Goal: Information Seeking & Learning: Check status

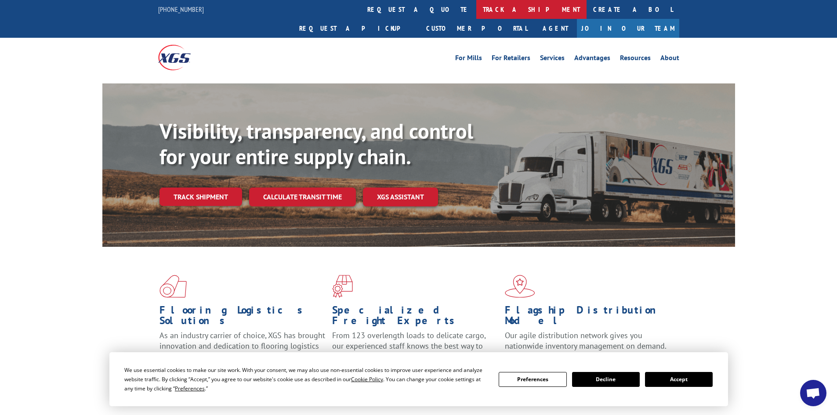
click at [476, 10] on link "track a shipment" at bounding box center [531, 9] width 110 height 19
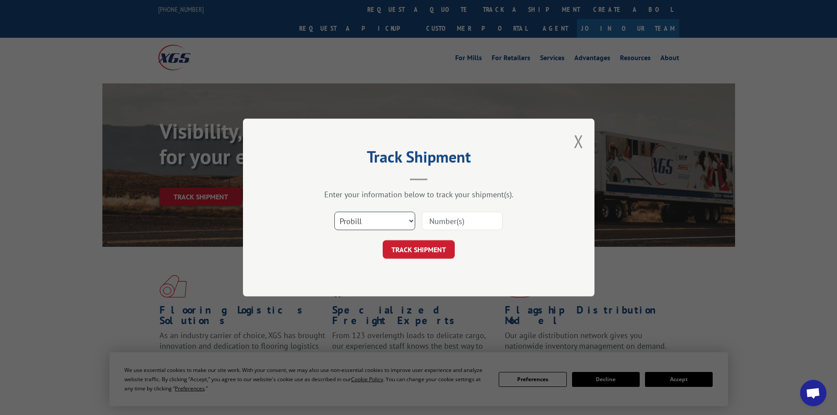
click at [384, 220] on select "Select category... Probill BOL PO" at bounding box center [374, 221] width 81 height 18
select select "po"
click at [334, 212] on select "Select category... Probill BOL PO" at bounding box center [374, 221] width 81 height 18
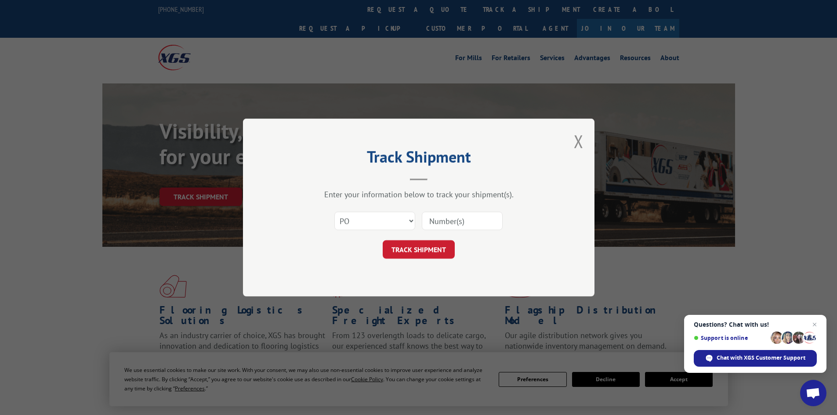
paste input "34547316"
type input "34547316"
click at [420, 248] on button "TRACK SHIPMENT" at bounding box center [418, 249] width 72 height 18
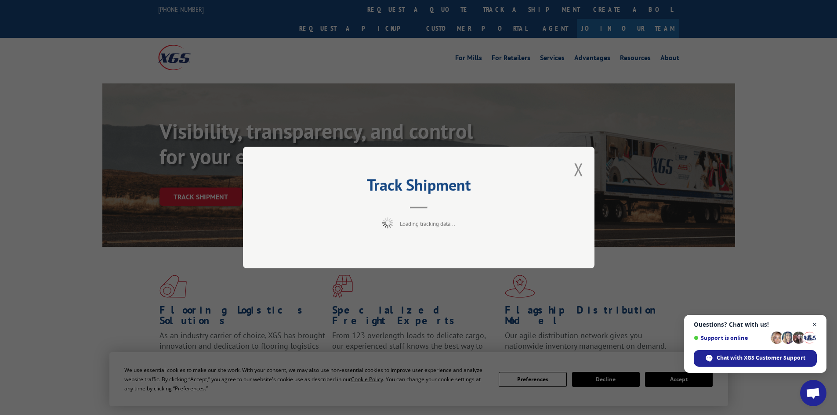
click at [813, 323] on span "Open chat" at bounding box center [814, 324] width 11 height 11
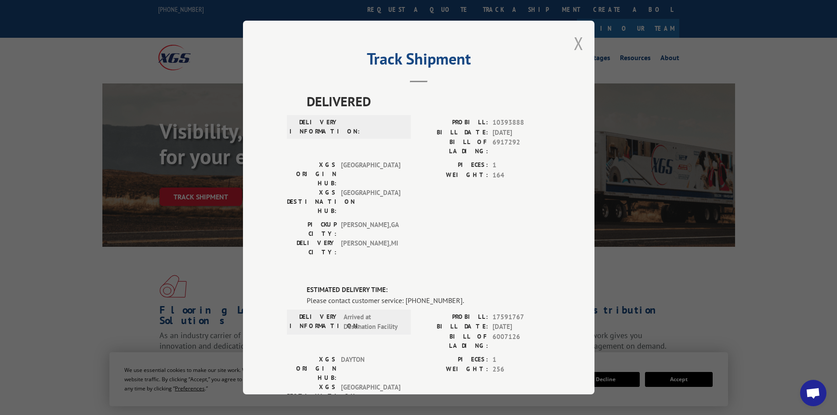
click at [574, 43] on button "Close modal" at bounding box center [579, 43] width 10 height 23
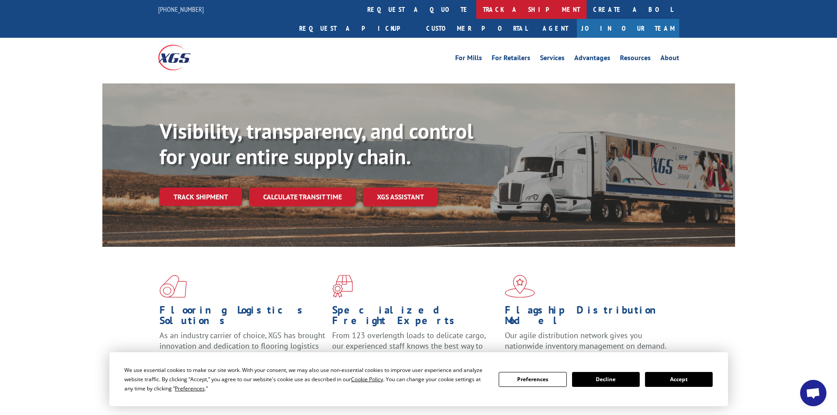
click at [476, 14] on link "track a shipment" at bounding box center [531, 9] width 110 height 19
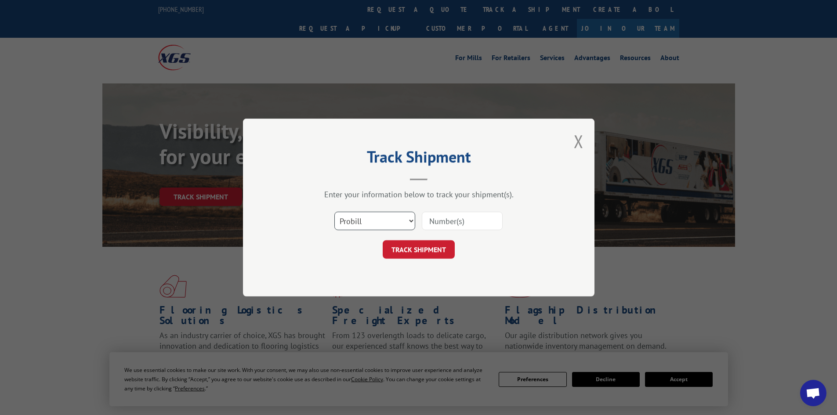
click at [354, 227] on select "Select category... Probill BOL PO" at bounding box center [374, 221] width 81 height 18
select select "po"
click at [334, 212] on select "Select category... Probill BOL PO" at bounding box center [374, 221] width 81 height 18
paste input "34546937"
type input "34546937"
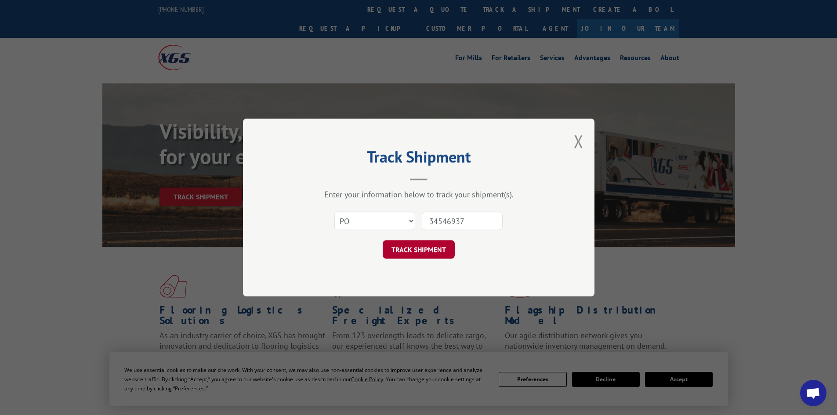
drag, startPoint x: 422, startPoint y: 254, endPoint x: 392, endPoint y: 247, distance: 30.2
click at [422, 253] on button "TRACK SHIPMENT" at bounding box center [418, 249] width 72 height 18
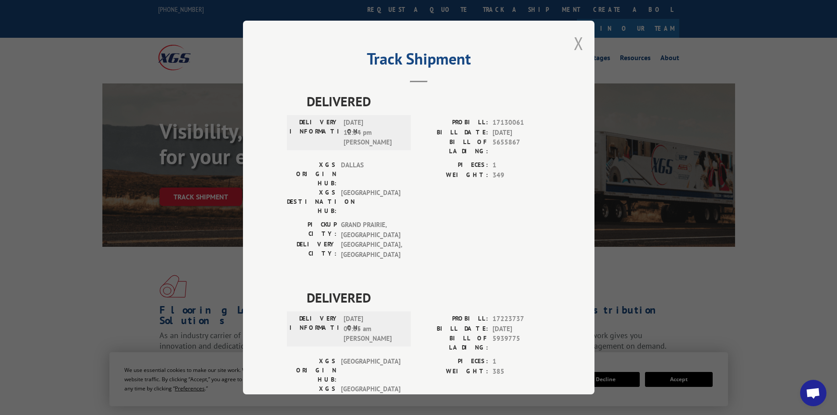
click at [574, 41] on button "Close modal" at bounding box center [579, 43] width 10 height 23
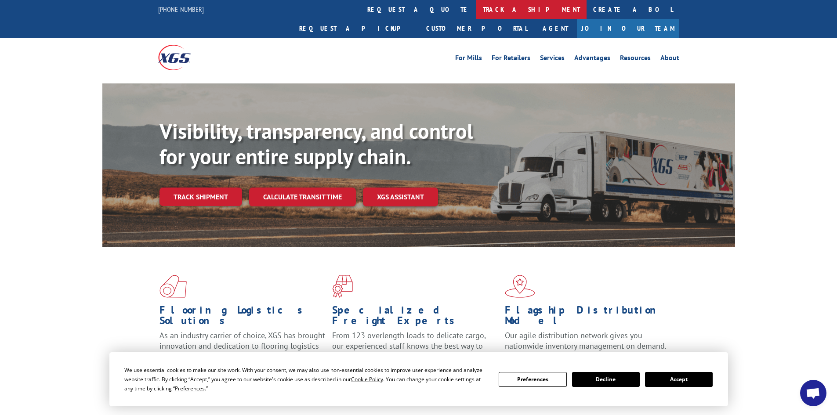
click at [476, 6] on link "track a shipment" at bounding box center [531, 9] width 110 height 19
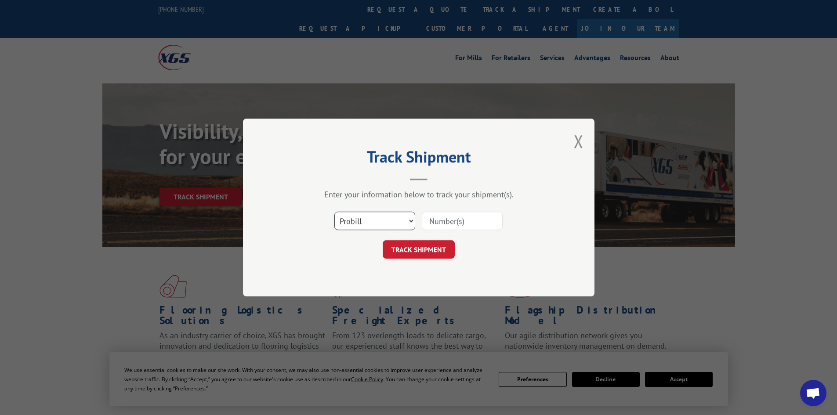
click at [366, 221] on select "Select category... Probill BOL PO" at bounding box center [374, 221] width 81 height 18
select select "po"
click at [334, 212] on select "Select category... Probill BOL PO" at bounding box center [374, 221] width 81 height 18
drag, startPoint x: 467, startPoint y: 224, endPoint x: 429, endPoint y: 250, distance: 45.8
click at [429, 250] on button "TRACK SHIPMENT" at bounding box center [418, 249] width 72 height 18
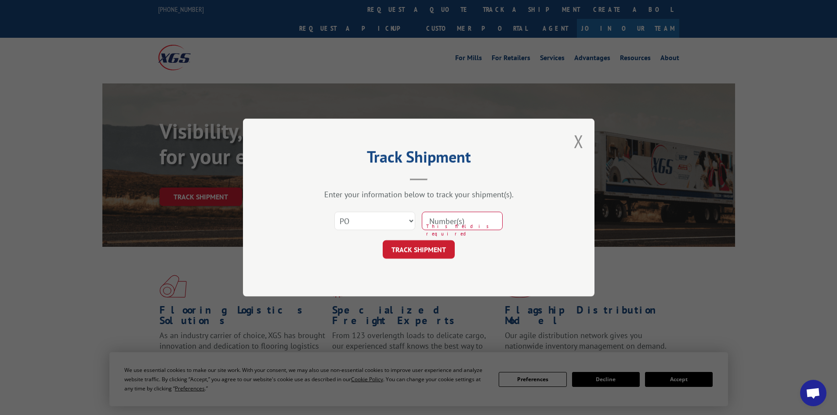
paste input "34547316"
type input "34547316"
click at [425, 246] on button "TRACK SHIPMENT" at bounding box center [418, 249] width 72 height 18
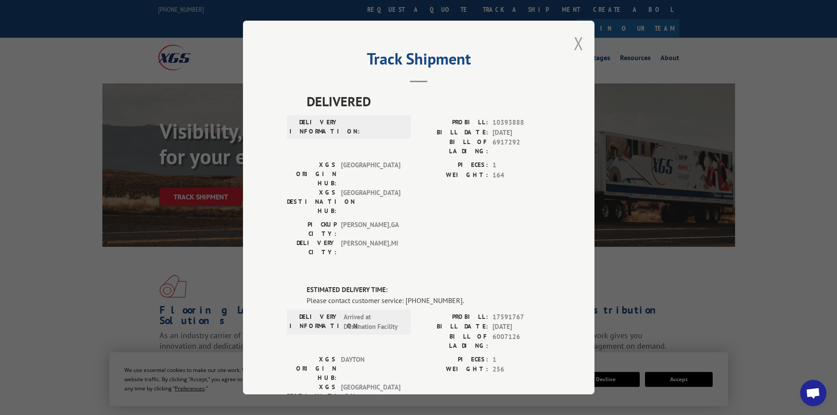
click at [576, 41] on button "Close modal" at bounding box center [579, 43] width 10 height 23
